Goal: Information Seeking & Learning: Stay updated

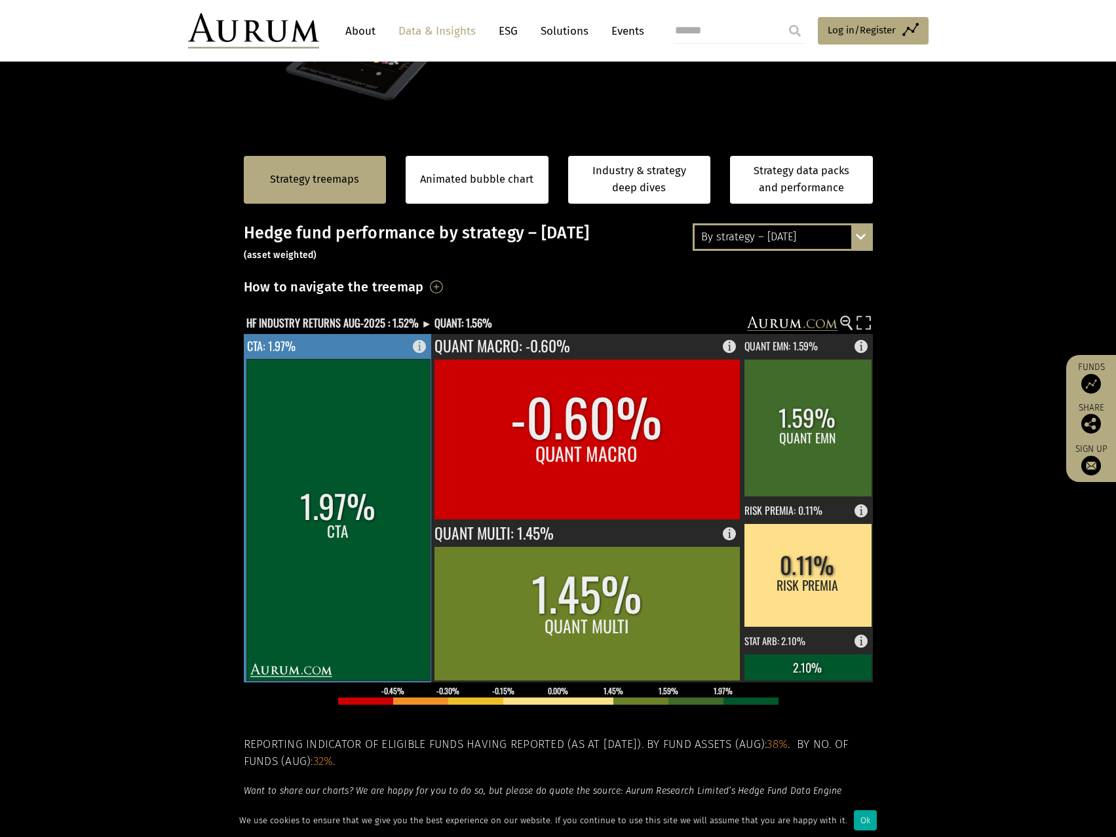
scroll to position [131, 0]
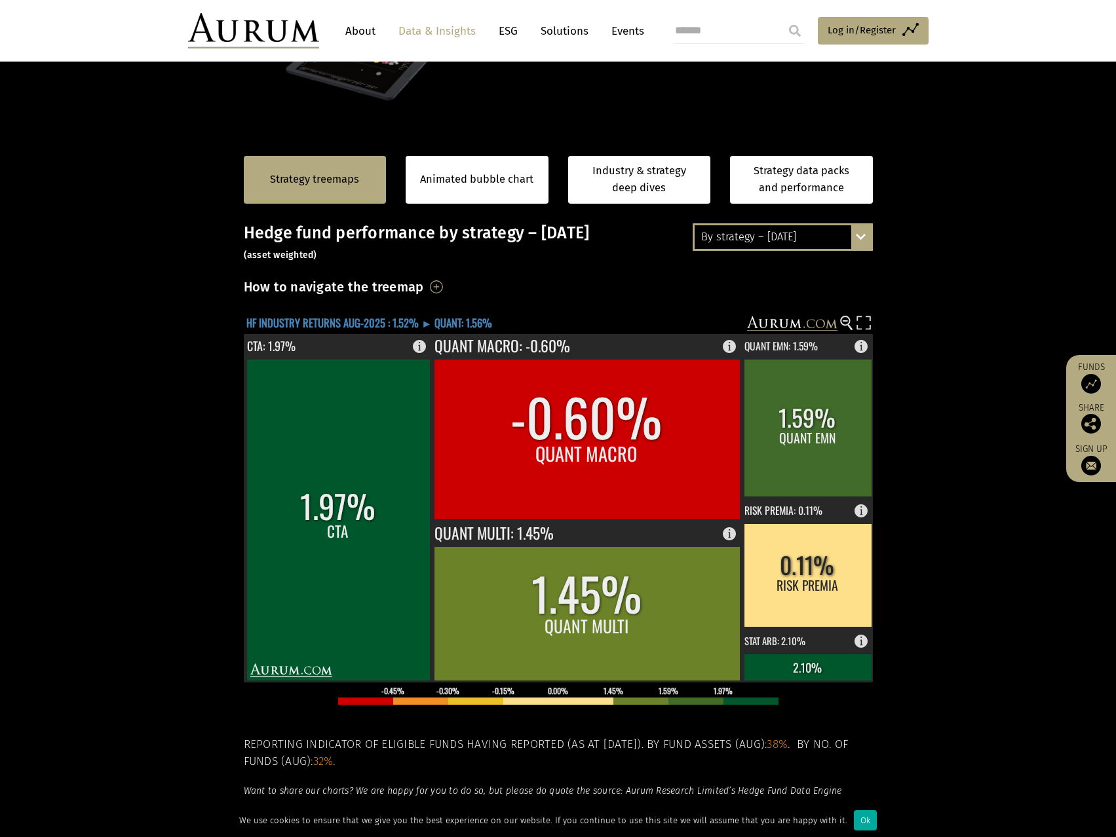
click at [325, 322] on text "HF INDUSTRY RETURNS AUG-2025 : 1.52% ► QUANT: 1.56%" at bounding box center [369, 323] width 246 height 16
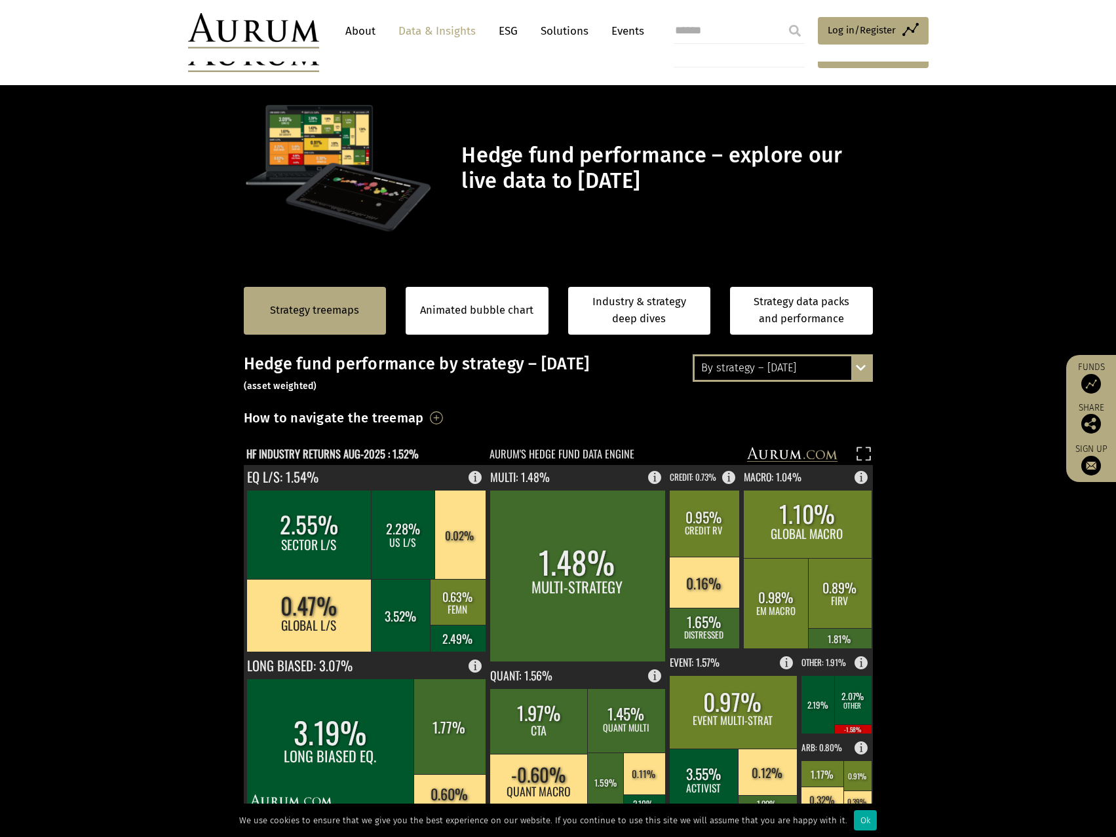
scroll to position [131, 0]
